Goal: Information Seeking & Learning: Learn about a topic

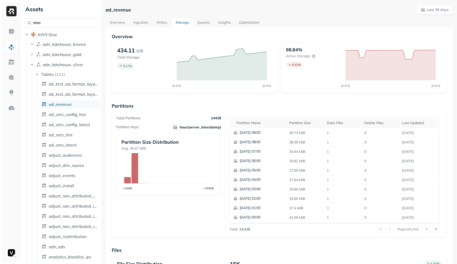
click at [252, 23] on link "Optimization" at bounding box center [249, 22] width 29 height 9
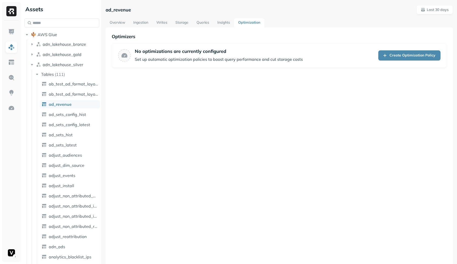
click at [227, 21] on link "Insights" at bounding box center [223, 22] width 21 height 9
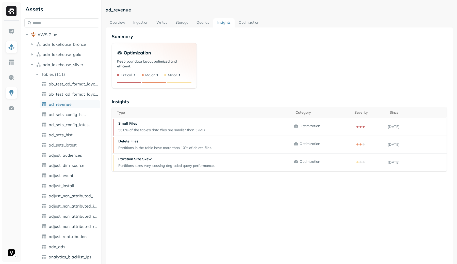
click at [203, 23] on link "Queries" at bounding box center [203, 22] width 21 height 9
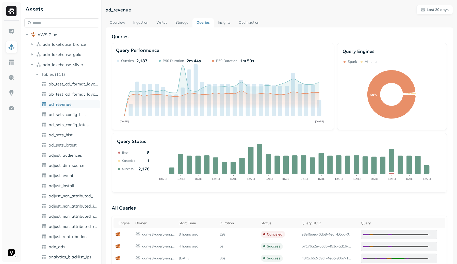
click at [186, 22] on link "Storage" at bounding box center [182, 22] width 21 height 9
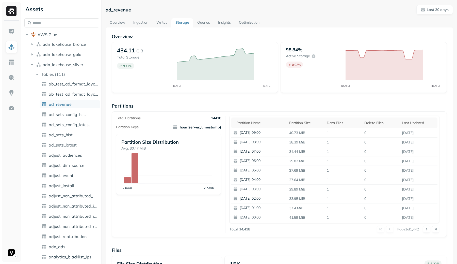
click at [195, 20] on link "Queries" at bounding box center [203, 22] width 21 height 9
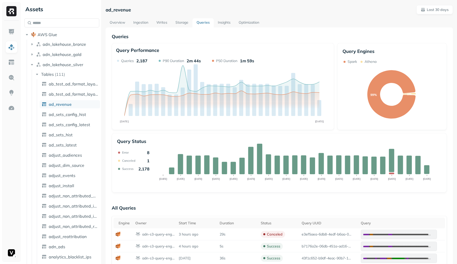
click at [178, 21] on link "Storage" at bounding box center [182, 22] width 21 height 9
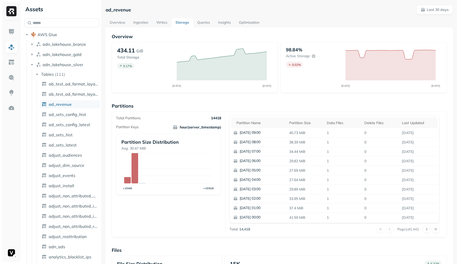
click at [193, 21] on link "Queries" at bounding box center [203, 22] width 21 height 9
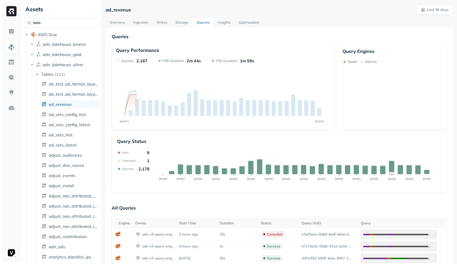
click at [196, 21] on link "Queries" at bounding box center [203, 22] width 21 height 9
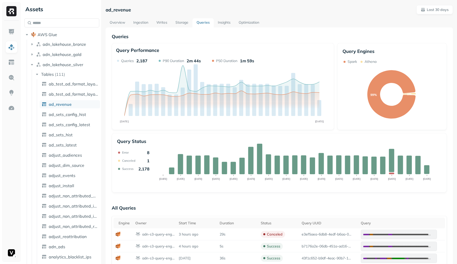
click at [183, 21] on link "Storage" at bounding box center [182, 22] width 21 height 9
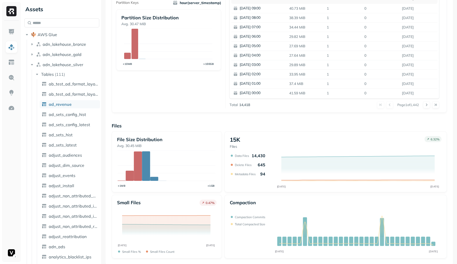
scroll to position [125, 0]
click at [237, 155] on p "Data Files" at bounding box center [242, 155] width 14 height 4
click at [240, 156] on p "Data Files" at bounding box center [242, 155] width 14 height 4
drag, startPoint x: 240, startPoint y: 156, endPoint x: 249, endPoint y: 184, distance: 29.1
click at [249, 184] on div "[DATE] [DATE] Data Files 14,430 Delete Files 645 Metadata Files 94" at bounding box center [335, 170] width 210 height 36
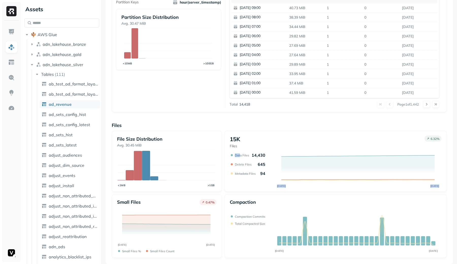
click at [250, 179] on icon "[DATE] [DATE]" at bounding box center [335, 170] width 210 height 36
click at [342, 129] on div "Files File Size Distribution Avg. 30.45 MiB <1MB >1GB 15K Files 6.32 % [DATE] […" at bounding box center [279, 189] width 335 height 135
click at [245, 156] on p "Data Files" at bounding box center [242, 155] width 14 height 4
